Goal: Information Seeking & Learning: Find specific page/section

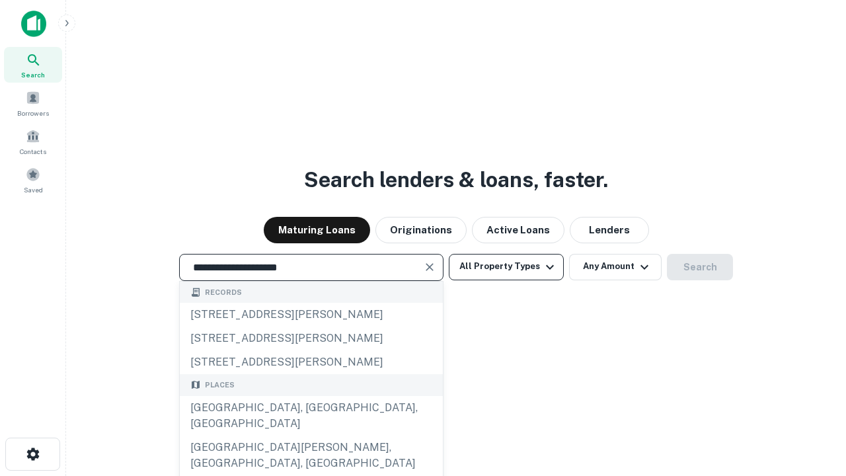
click at [311, 436] on div "[GEOGRAPHIC_DATA], [GEOGRAPHIC_DATA], [GEOGRAPHIC_DATA]" at bounding box center [311, 416] width 263 height 40
click at [506, 266] on button "All Property Types" at bounding box center [506, 267] width 115 height 26
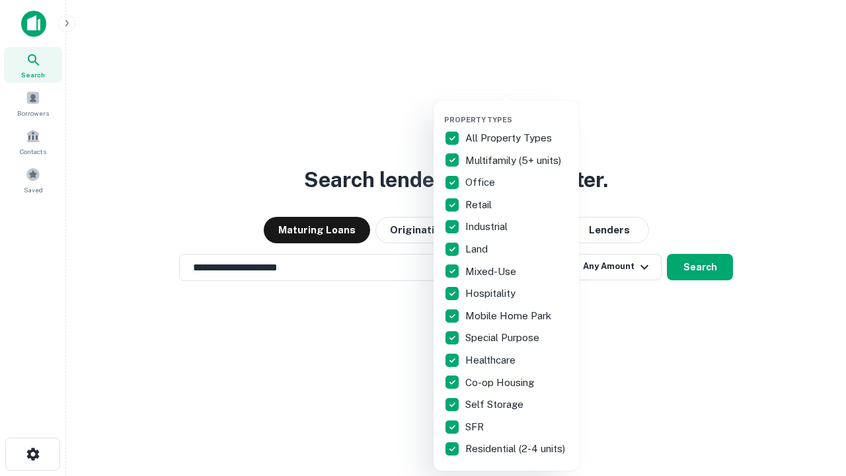
type input "**********"
click at [517, 111] on button "button" at bounding box center [516, 111] width 145 height 1
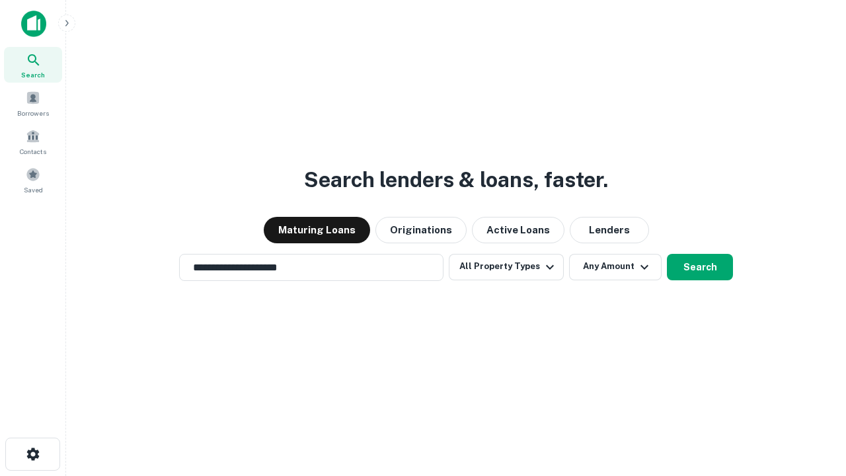
scroll to position [20, 0]
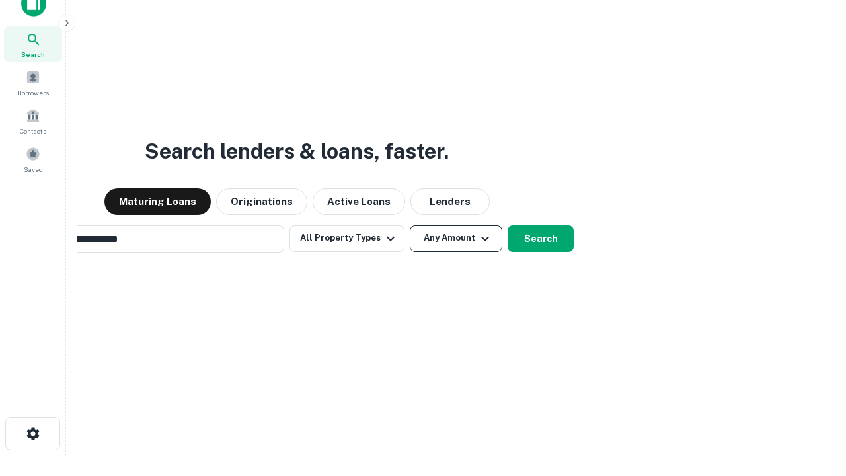
click at [410, 225] on button "Any Amount" at bounding box center [456, 238] width 93 height 26
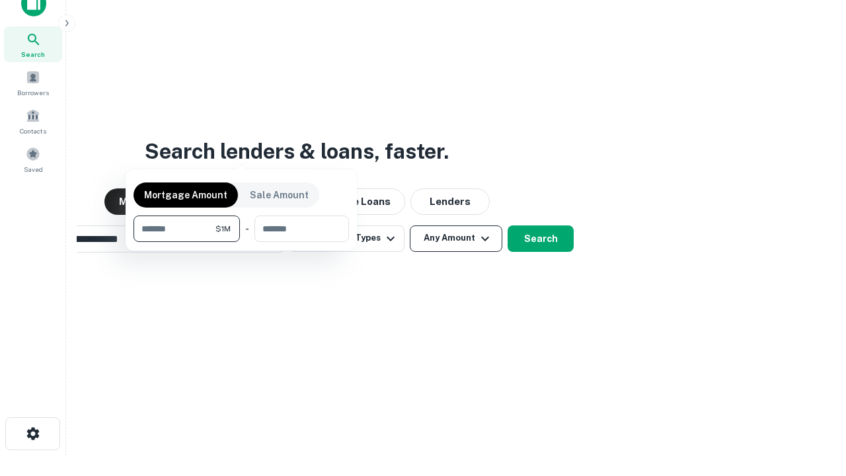
scroll to position [21, 0]
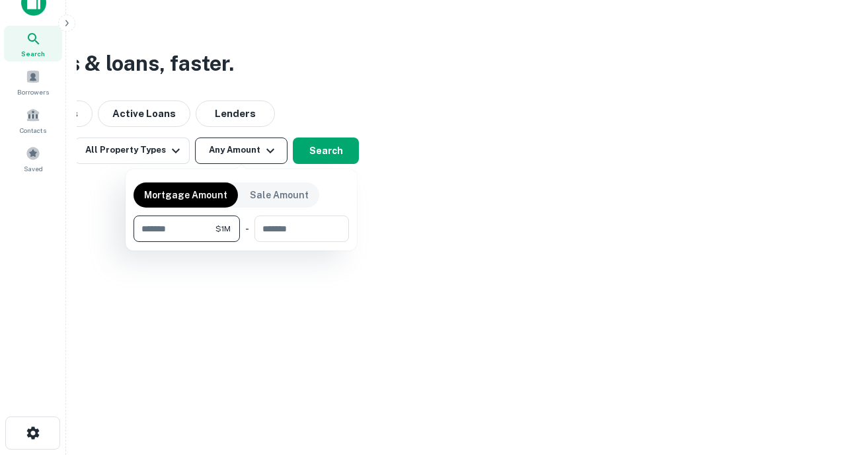
type input "*******"
click at [241, 242] on button "button" at bounding box center [242, 242] width 216 height 1
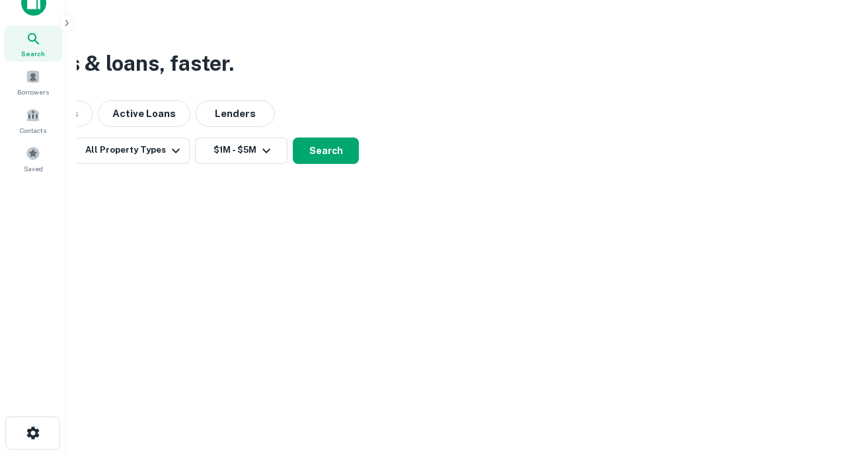
scroll to position [20, 0]
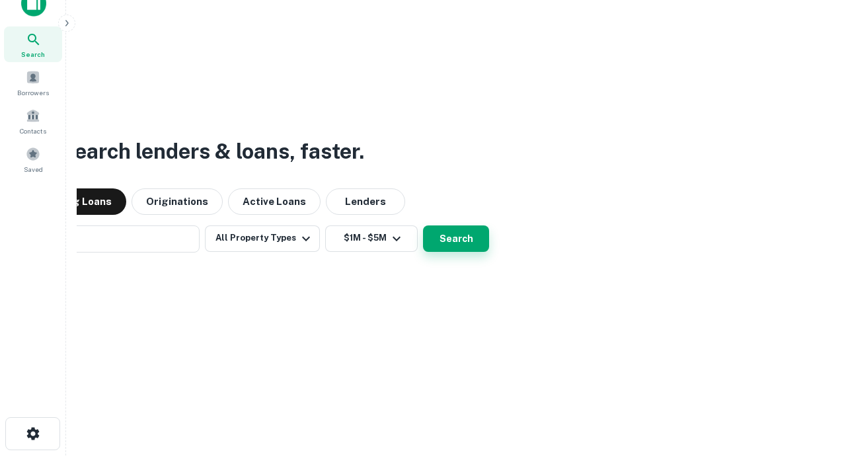
click at [423, 225] on button "Search" at bounding box center [456, 238] width 66 height 26
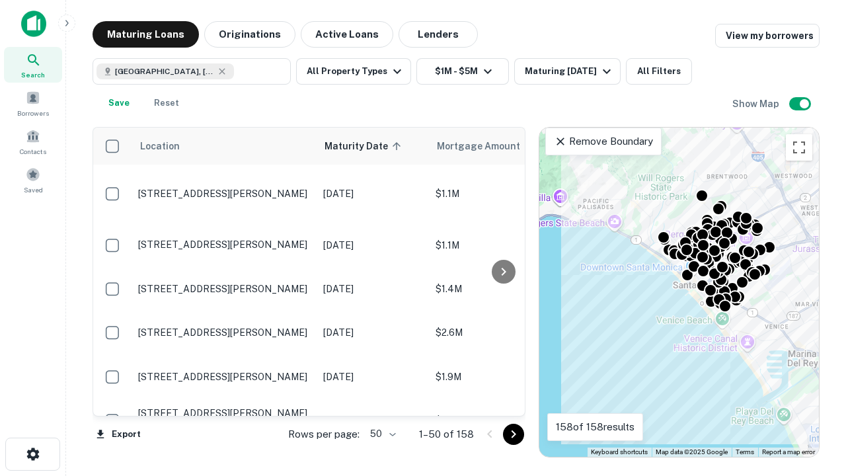
click at [381, 434] on body "Search Borrowers Contacts Saved Maturing Loans Originations Active Loans Lender…" at bounding box center [423, 238] width 846 height 476
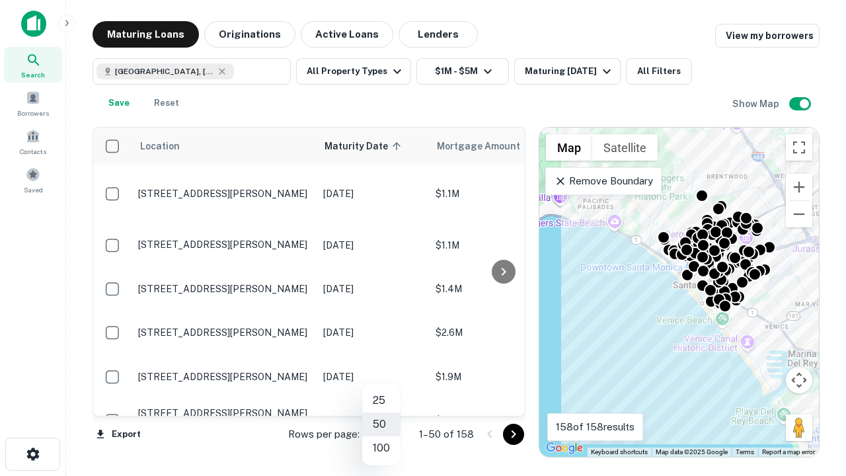
click at [381, 401] on li "25" at bounding box center [381, 401] width 38 height 24
